Goal: Navigation & Orientation: Understand site structure

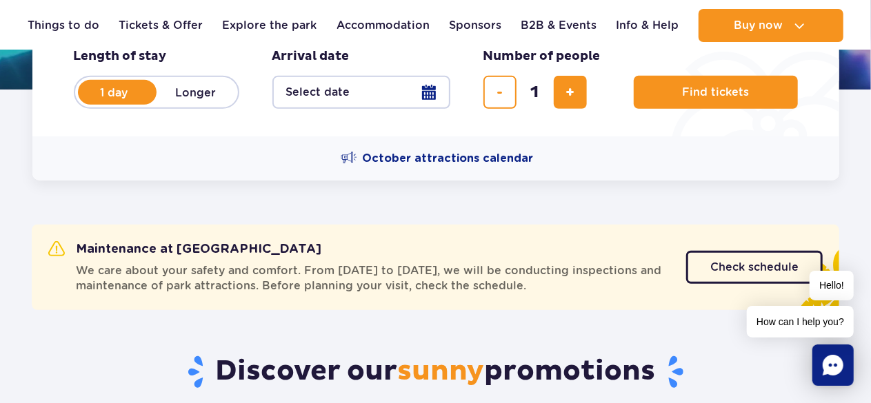
scroll to position [22, 0]
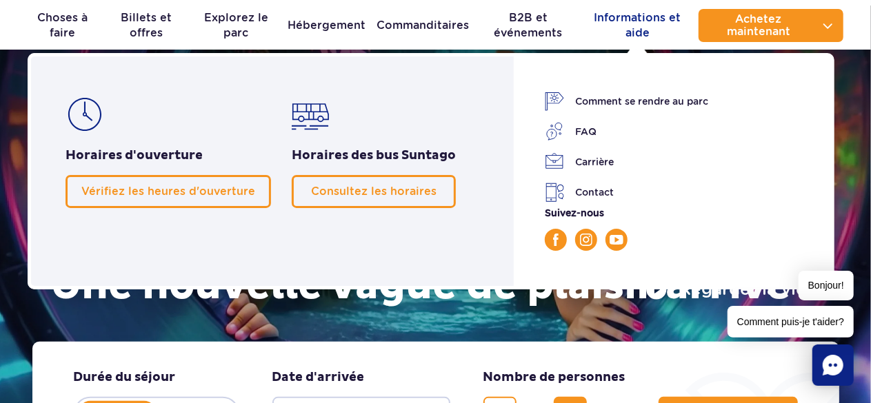
click at [674, 38] on font "Informations et aide" at bounding box center [638, 25] width 100 height 30
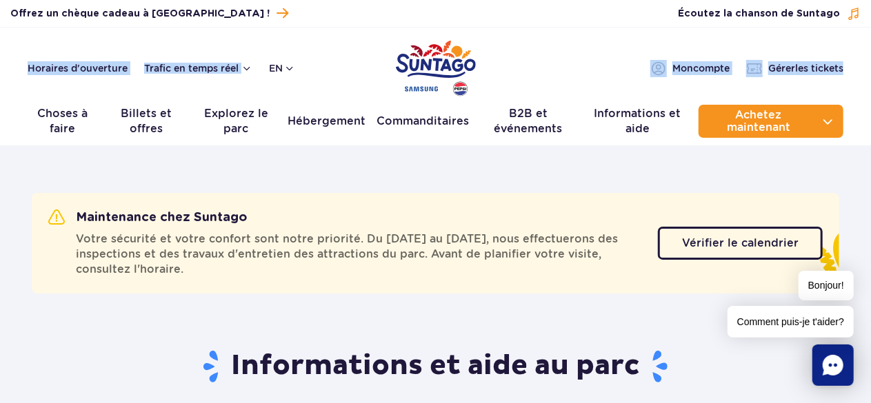
drag, startPoint x: 870, startPoint y: 24, endPoint x: 870, endPoint y: 53, distance: 29.0
click at [870, 53] on div "Acheter un bon d'achat Offrez un chèque cadeau à Suntago ! Gérer les tickets Éc…" at bounding box center [435, 73] width 871 height 146
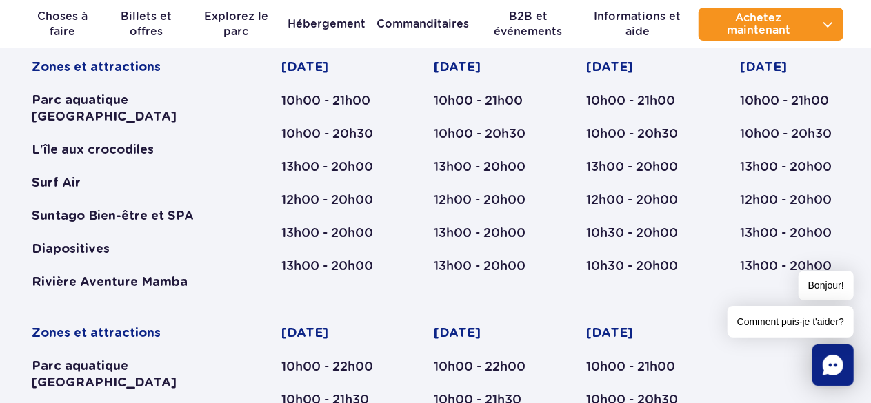
scroll to position [823, 0]
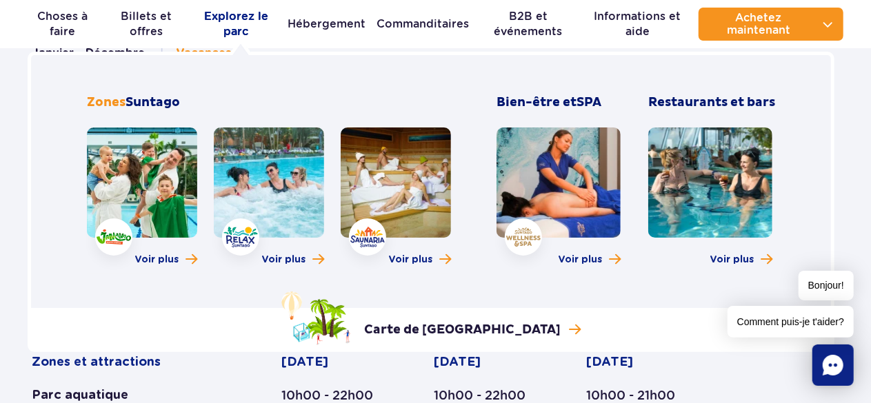
click at [255, 10] on font "Explorez le parc" at bounding box center [236, 24] width 64 height 28
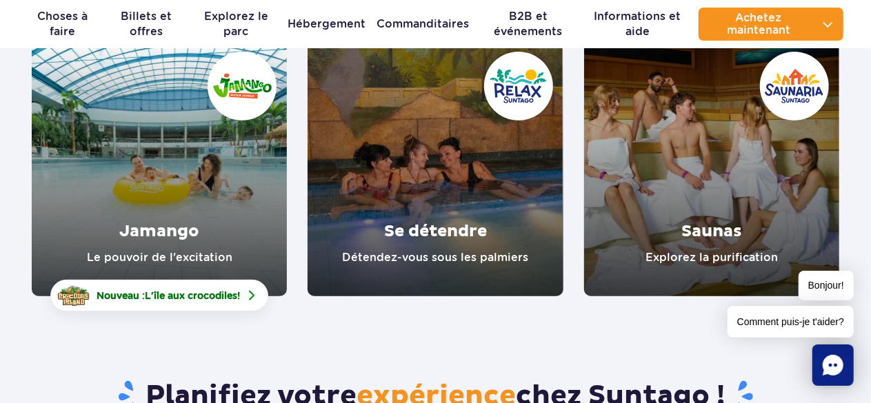
scroll to position [190, 0]
